Goal: Transaction & Acquisition: Purchase product/service

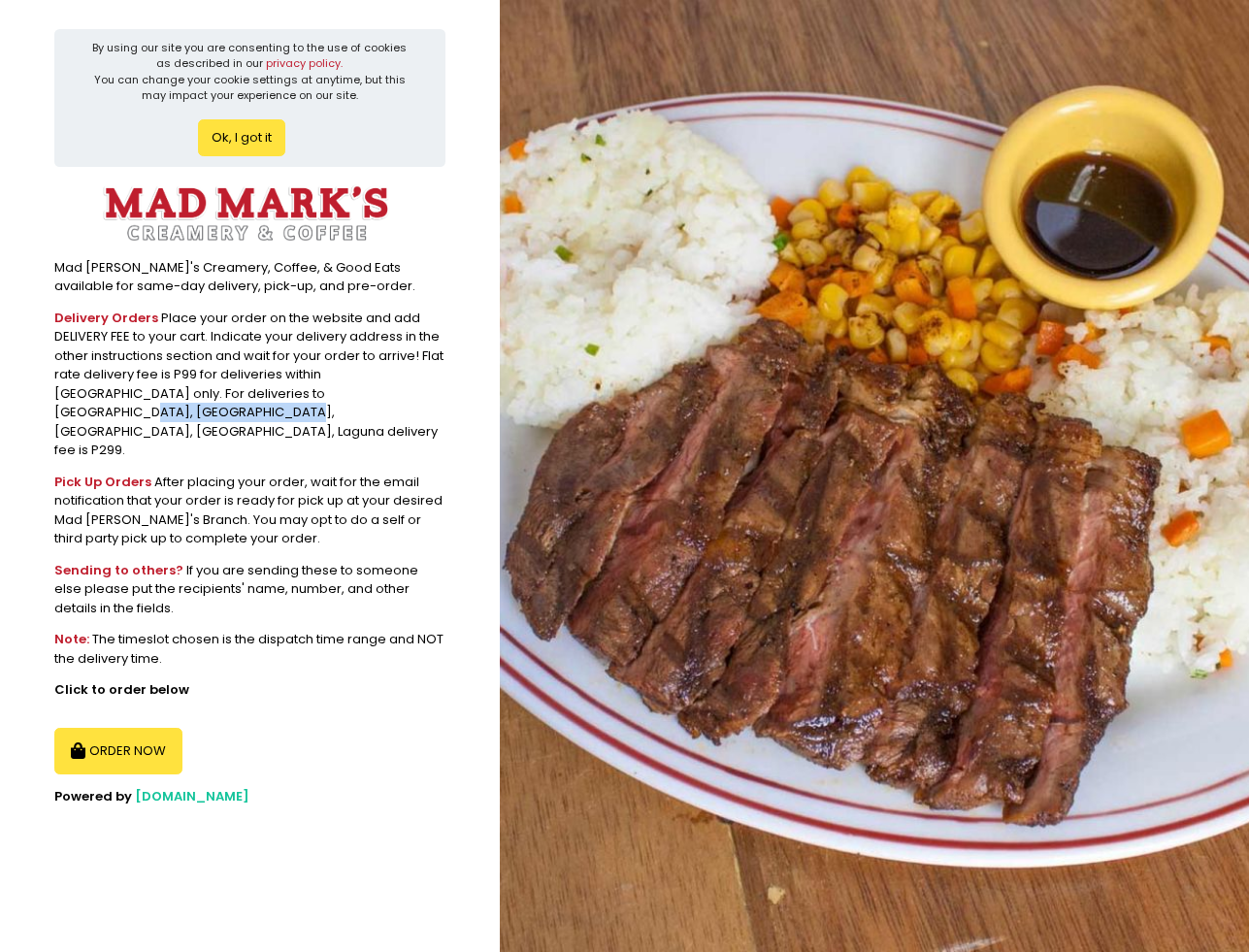
drag, startPoint x: 313, startPoint y: 385, endPoint x: 465, endPoint y: 384, distance: 152.0
click at [465, 384] on section "By using our site you are consenting to the use of cookies as described in our …" at bounding box center [250, 476] width 500 height 952
click at [222, 473] on div "Pick Up Orders After placing your order, wait for the email notification that y…" at bounding box center [250, 510] width 391 height 75
drag, startPoint x: 105, startPoint y: 396, endPoint x: 102, endPoint y: 363, distance: 33.1
click at [105, 395] on div "Delivery Orders Place your order on the website and add DELIVERY FEE to your ca…" at bounding box center [250, 384] width 391 height 152
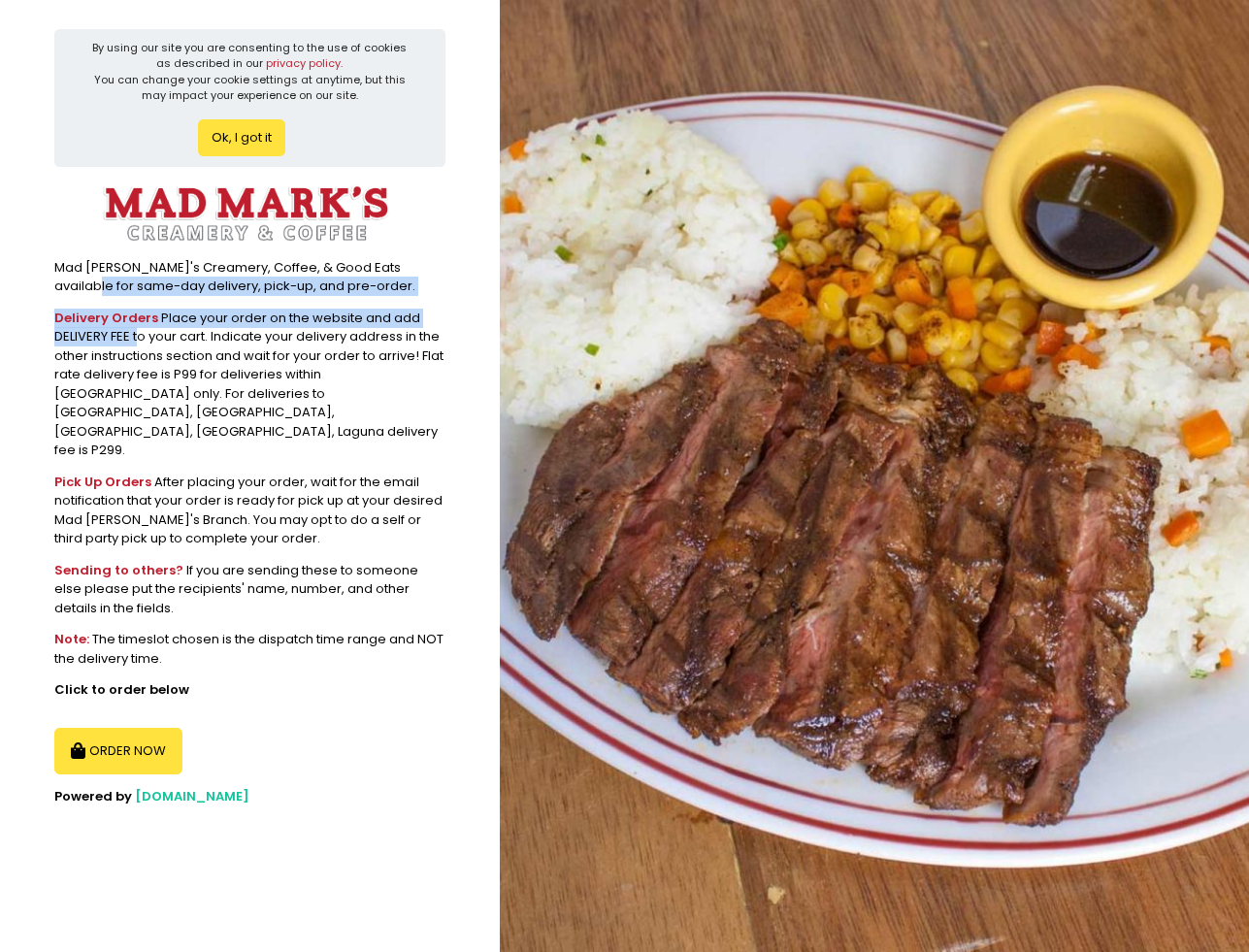
drag, startPoint x: 69, startPoint y: 283, endPoint x: 216, endPoint y: 370, distance: 170.8
click at [207, 367] on section "By using our site you are consenting to the use of cookies as described in our …" at bounding box center [250, 476] width 500 height 952
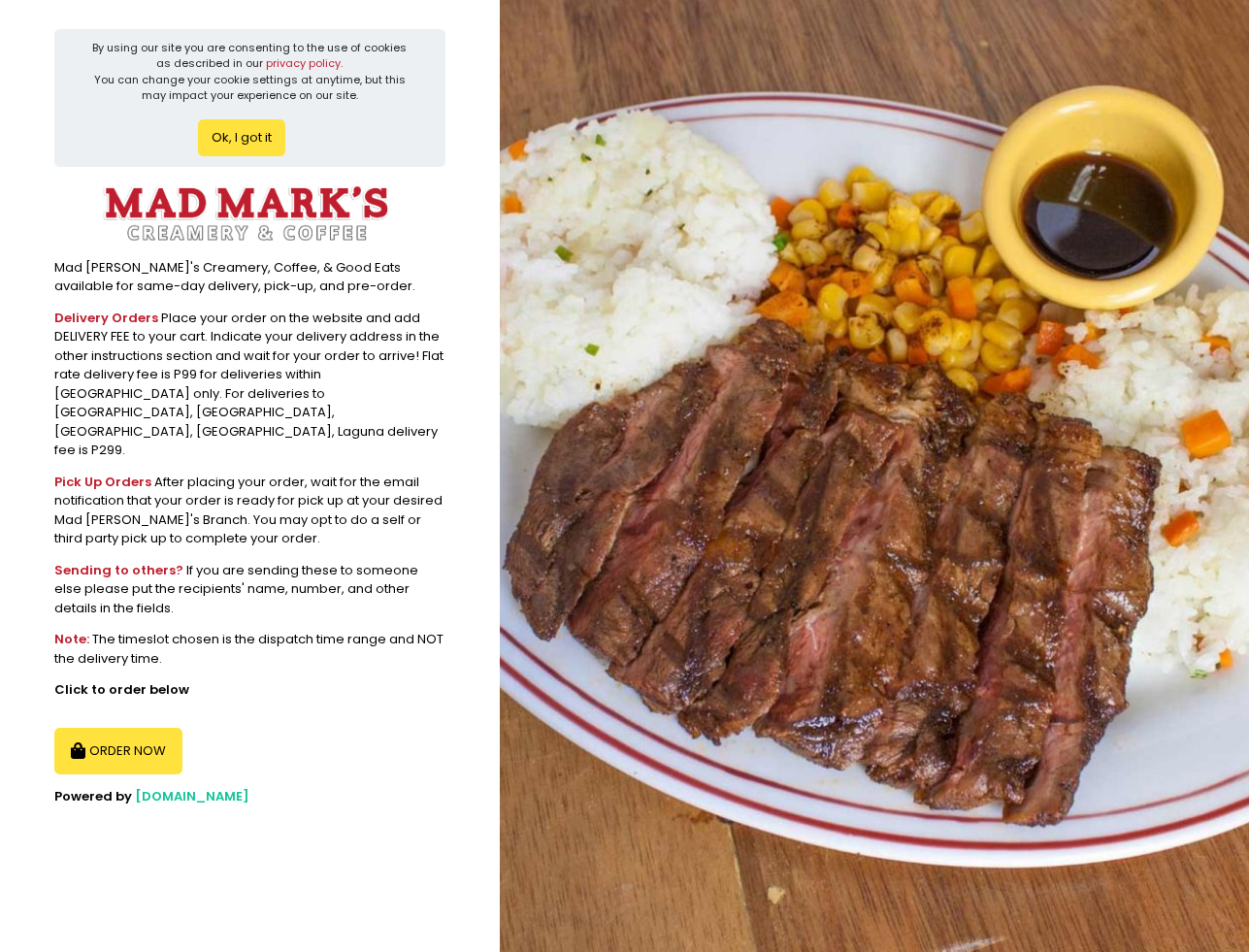
click at [270, 388] on div "Delivery Orders Place your order on the website and add DELIVERY FEE to your ca…" at bounding box center [250, 384] width 391 height 152
drag, startPoint x: 200, startPoint y: 369, endPoint x: 456, endPoint y: 359, distance: 256.2
click at [456, 359] on section "By using our site you are consenting to the use of cookies as described in our …" at bounding box center [250, 476] width 500 height 952
click at [345, 386] on div "Delivery Orders Place your order on the website and add DELIVERY FEE to your ca…" at bounding box center [250, 384] width 391 height 152
click at [125, 728] on button "ORDER NOW" at bounding box center [118, 751] width 128 height 47
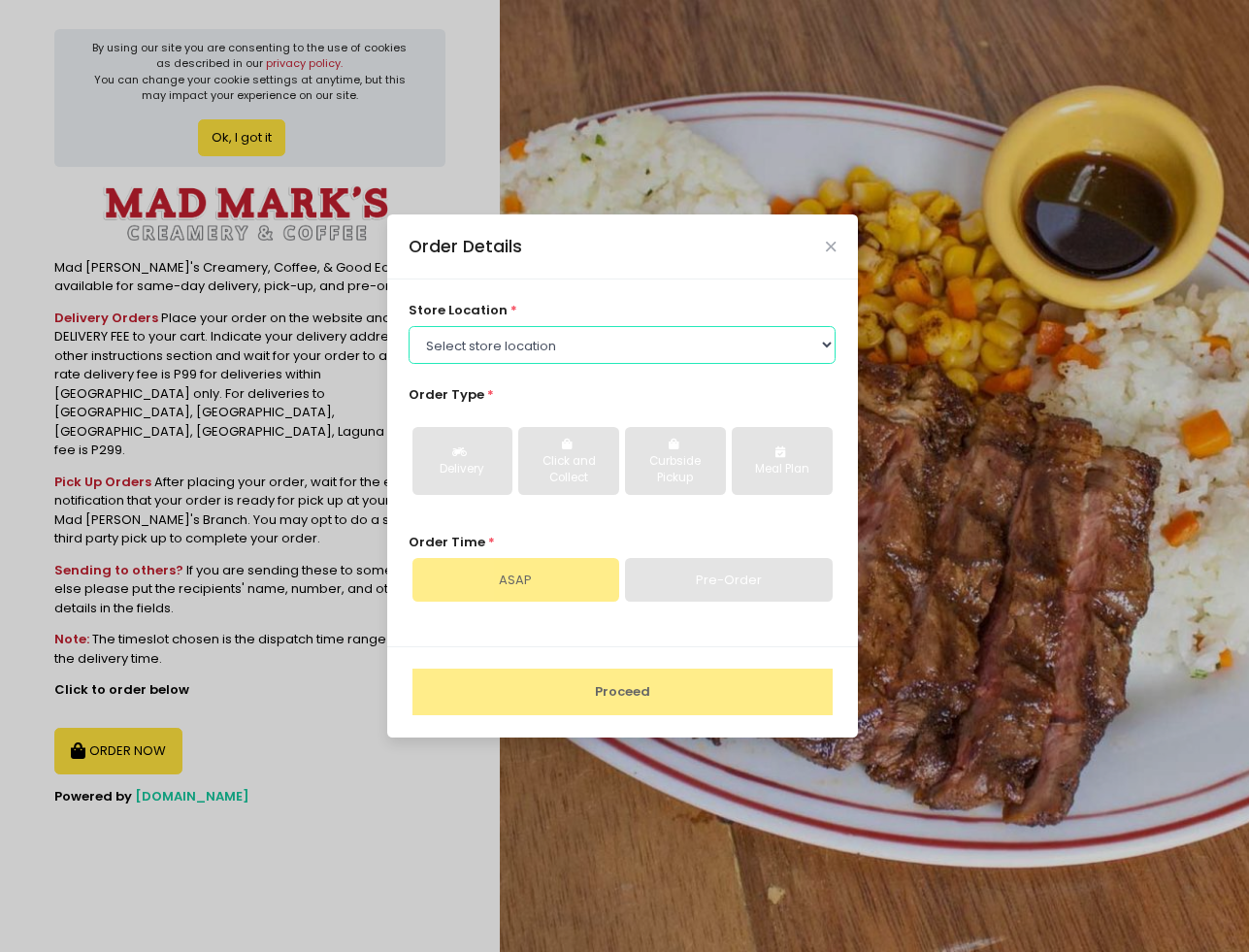
click at [557, 339] on select "Select store location [GEOGRAPHIC_DATA]'s UP Town Center [GEOGRAPHIC_DATA]'s [G…" at bounding box center [621, 344] width 427 height 37
select select "613ed4dba6d62d7b557ab4d9"
click at [408, 363] on select "Select store location [GEOGRAPHIC_DATA]'s UP Town Center [GEOGRAPHIC_DATA]'s [G…" at bounding box center [621, 344] width 427 height 37
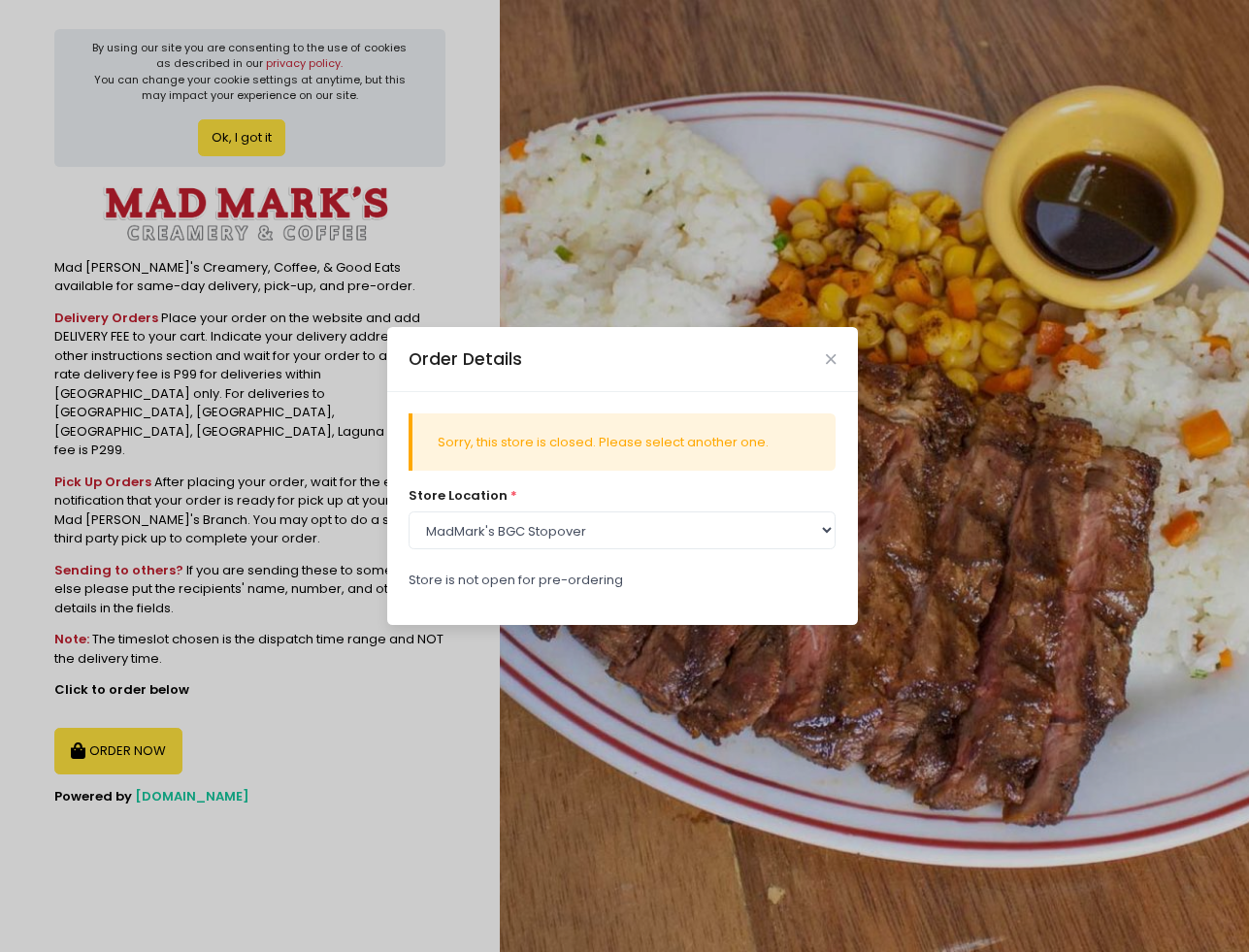
click at [588, 425] on div "Sorry, this store is closed. Please select another one." at bounding box center [621, 442] width 427 height 57
click at [828, 363] on icon "Close" at bounding box center [831, 360] width 10 height 15
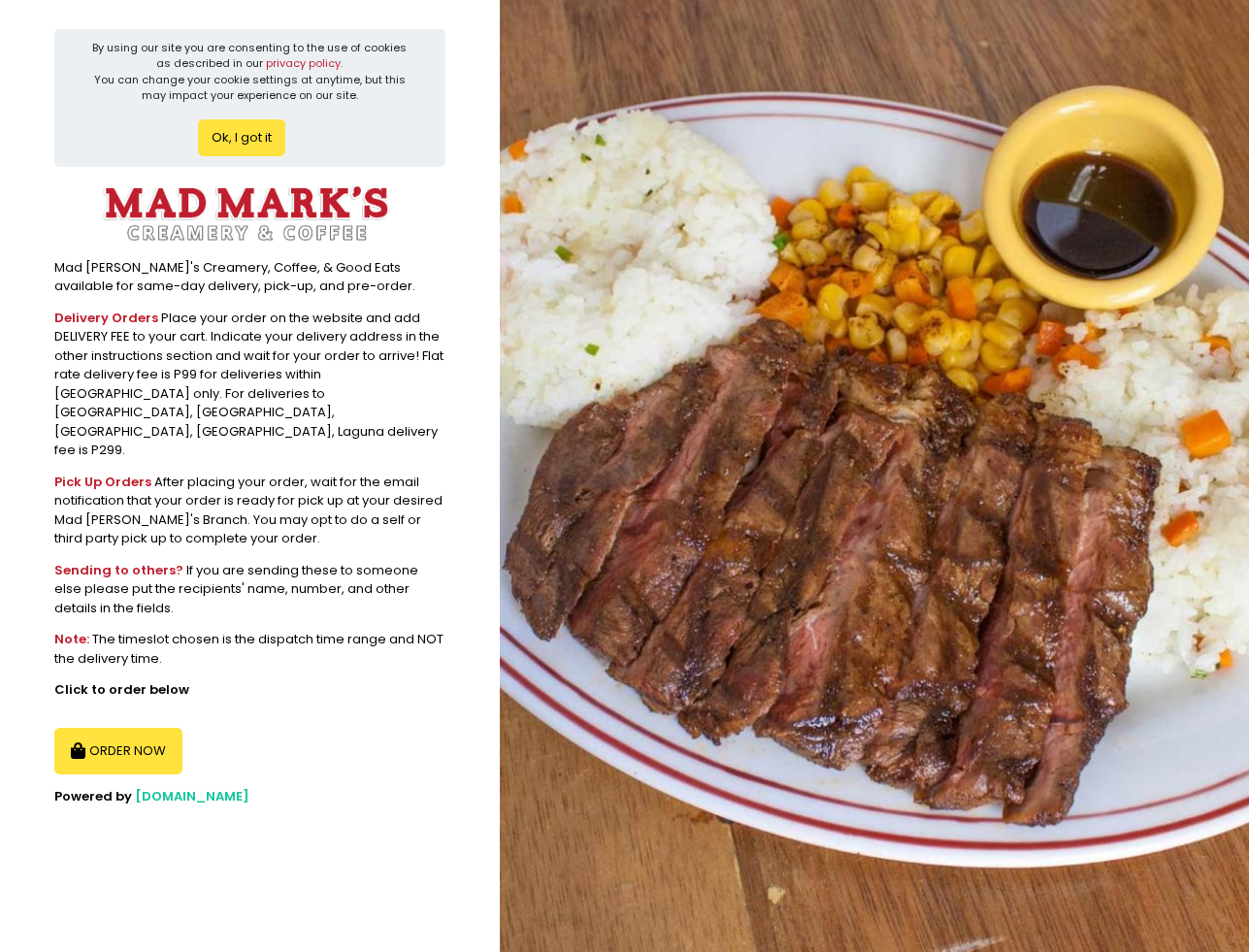
click at [138, 728] on button "ORDER NOW" at bounding box center [118, 751] width 128 height 47
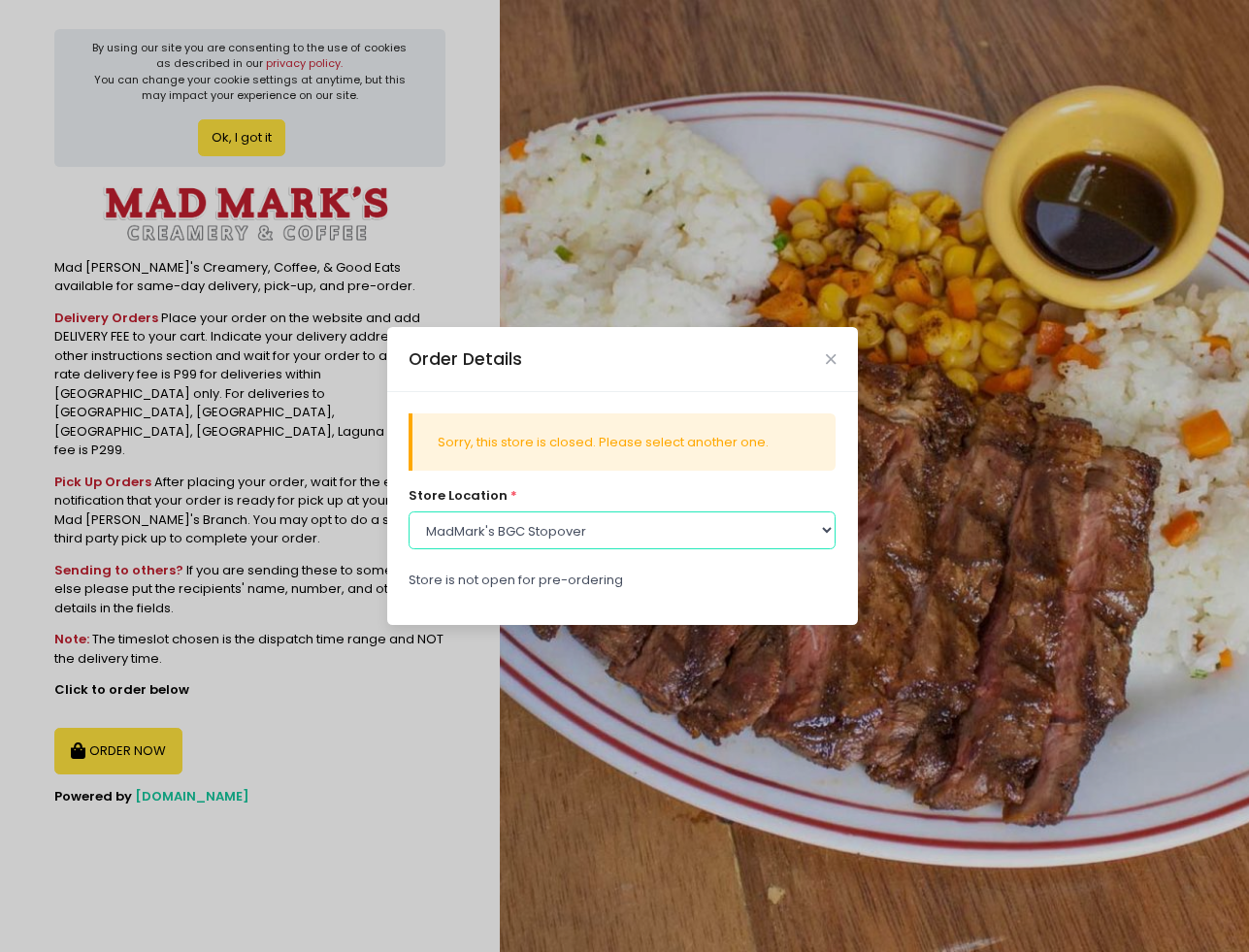
click at [672, 544] on select "Select store location [GEOGRAPHIC_DATA]'s UP Town Center [GEOGRAPHIC_DATA]'s [G…" at bounding box center [621, 529] width 427 height 37
click at [408, 511] on select "Select store location [GEOGRAPHIC_DATA]'s UP Town Center [GEOGRAPHIC_DATA]'s [G…" at bounding box center [621, 529] width 427 height 37
click at [595, 533] on select "Select store location [GEOGRAPHIC_DATA]'s UP Town Center [GEOGRAPHIC_DATA]'s [G…" at bounding box center [621, 529] width 427 height 37
select select "613ed540a6d62d7b557ab65a"
click at [408, 511] on select "Select store location [GEOGRAPHIC_DATA]'s UP Town Center [GEOGRAPHIC_DATA]'s [G…" at bounding box center [621, 529] width 427 height 37
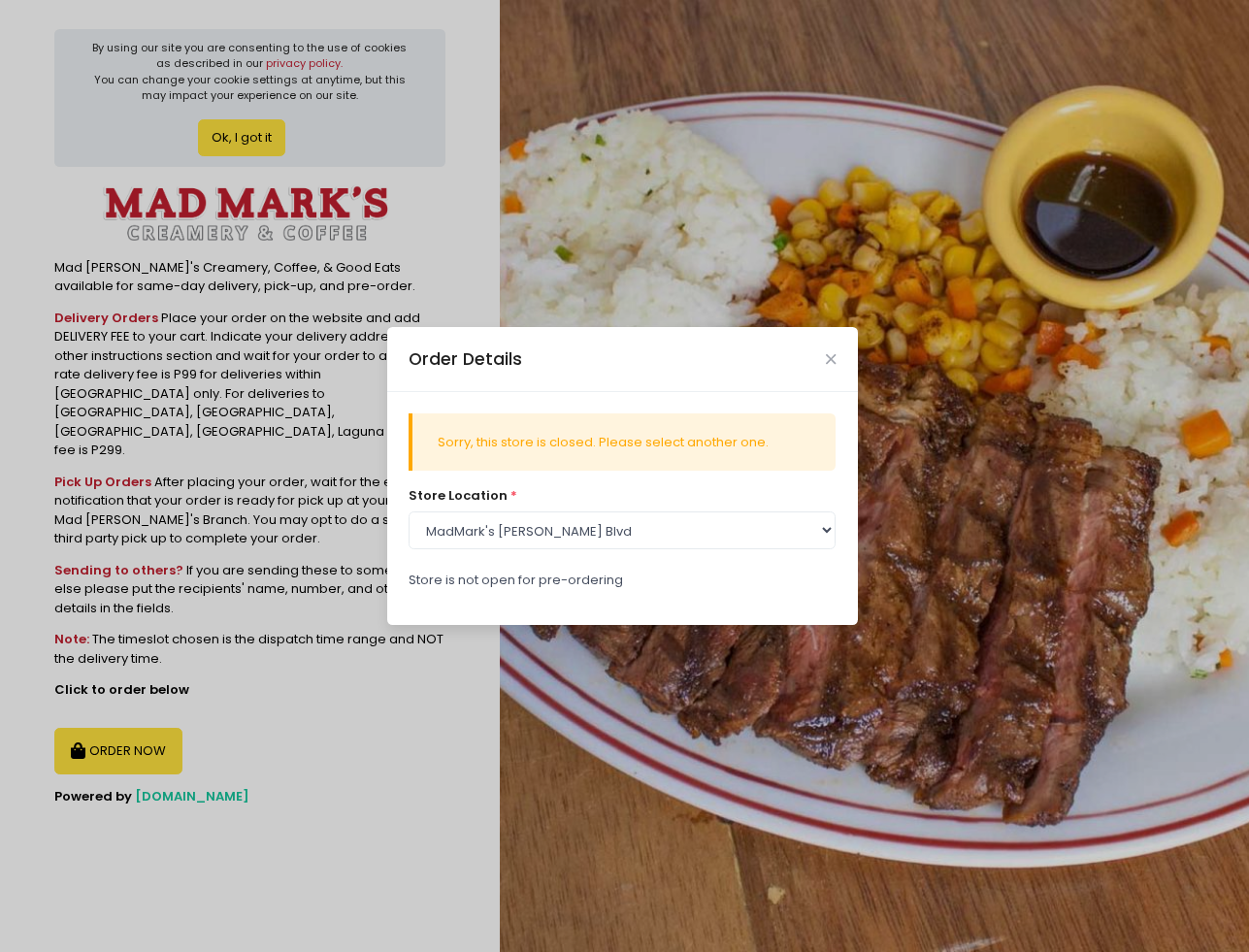
click at [750, 510] on div "store location * Select store location [GEOGRAPHIC_DATA]'s [GEOGRAPHIC_DATA] [G…" at bounding box center [621, 517] width 427 height 62
click at [823, 362] on div "Order Details" at bounding box center [622, 359] width 470 height 64
click at [816, 369] on div "Order Details" at bounding box center [622, 359] width 470 height 64
click at [834, 357] on icon "Close" at bounding box center [831, 360] width 10 height 15
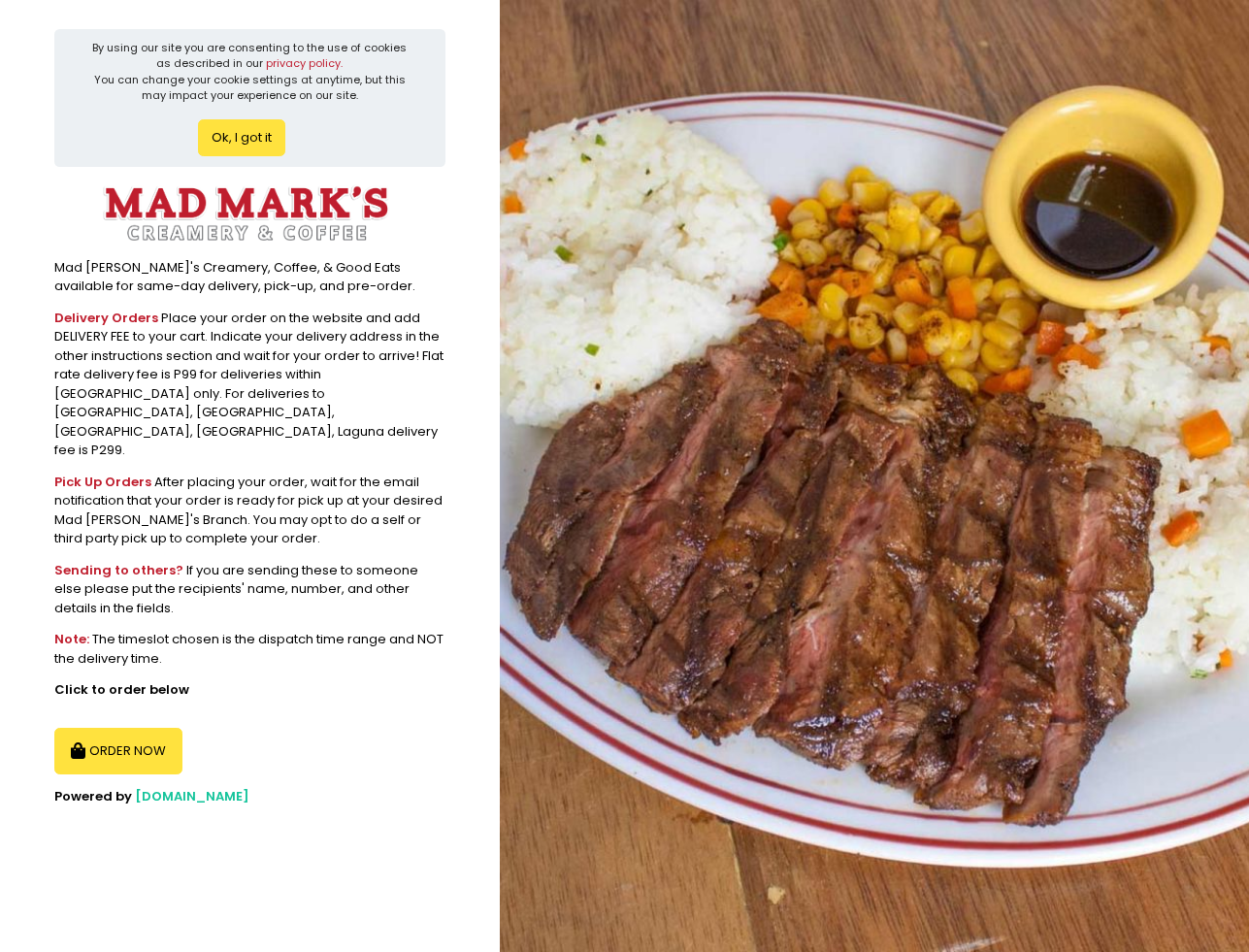
click at [234, 136] on button "Ok, I got it" at bounding box center [242, 137] width 87 height 37
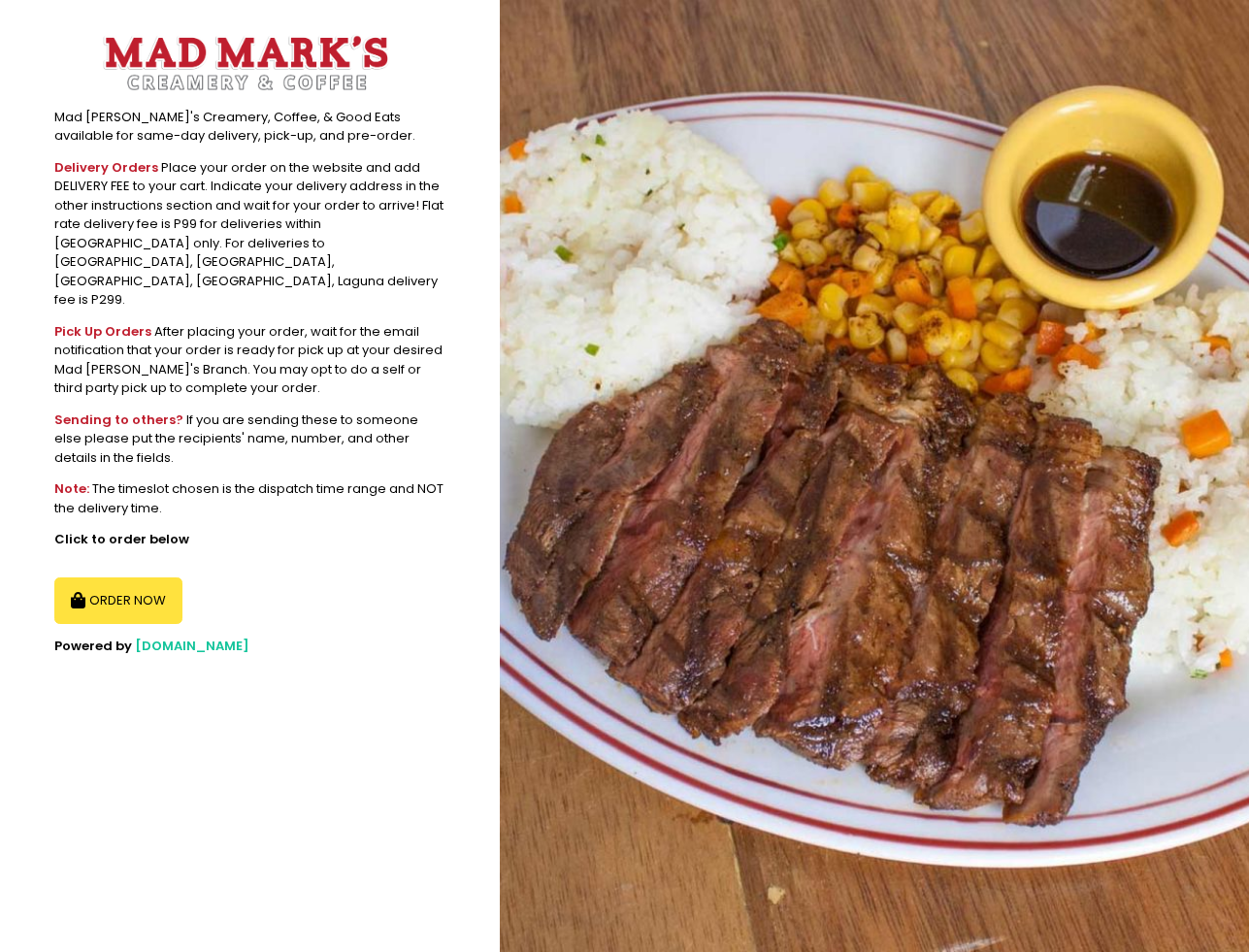
click at [147, 590] on section "Mad [PERSON_NAME]'s Creamery, Coffee, & Good Eats available for same-day delive…" at bounding box center [250, 476] width 500 height 952
click at [136, 578] on button "ORDER NOW" at bounding box center [118, 600] width 128 height 47
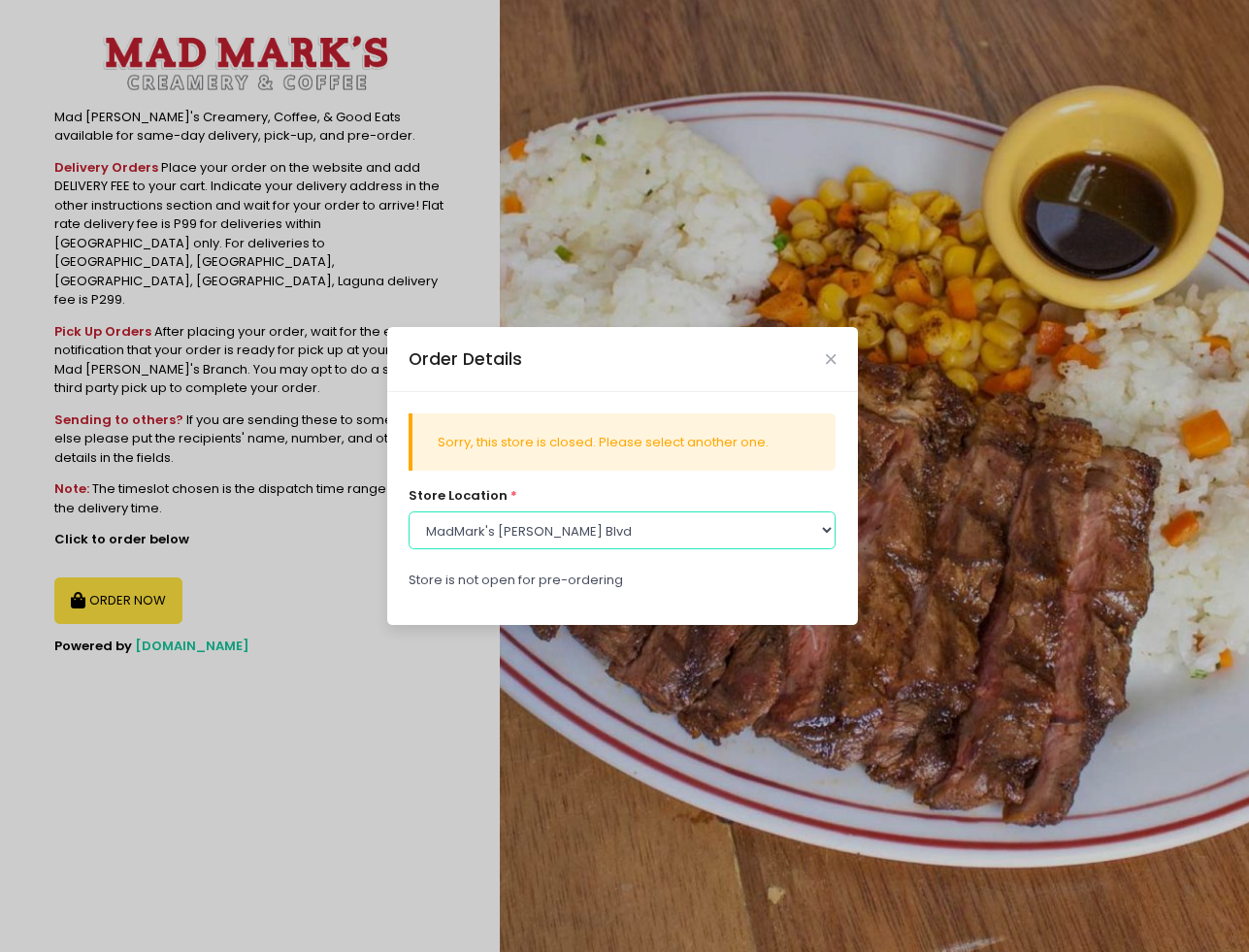
click at [584, 536] on select "Select store location [GEOGRAPHIC_DATA]'s UP Town Center [GEOGRAPHIC_DATA]'s [G…" at bounding box center [621, 529] width 427 height 37
select select "613ed4dba6d62d7b557ab4d9"
click at [408, 511] on select "Select store location [GEOGRAPHIC_DATA]'s UP Town Center [GEOGRAPHIC_DATA]'s [G…" at bounding box center [621, 529] width 427 height 37
click at [682, 706] on div "Order Details Sorry, this store is closed. Please select another one. store loc…" at bounding box center [624, 476] width 1249 height 952
